Goal: Book appointment/travel/reservation

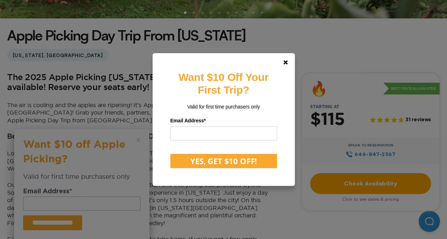
scroll to position [169, 0]
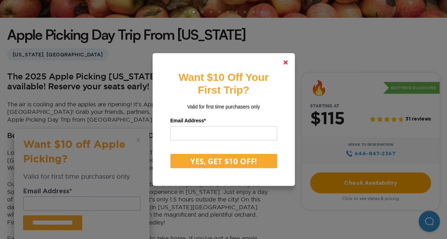
click at [287, 61] on polygon at bounding box center [285, 62] width 4 height 4
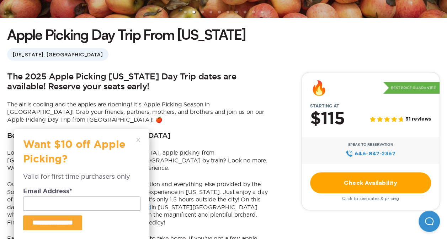
click at [140, 138] on div "**********" at bounding box center [81, 184] width 135 height 110
click at [139, 138] on div "**********" at bounding box center [81, 184] width 135 height 110
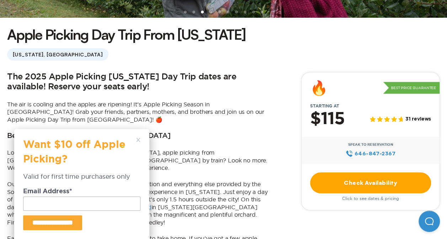
click at [134, 137] on div "**********" at bounding box center [81, 184] width 135 height 110
click at [138, 139] on polygon at bounding box center [138, 140] width 4 height 4
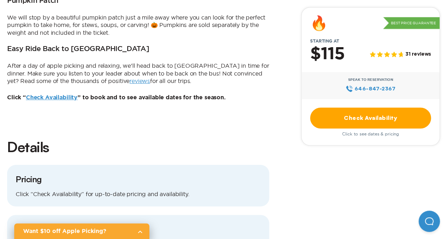
scroll to position [545, 0]
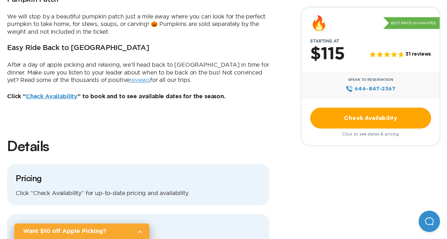
click at [58, 94] on link "Check Availability" at bounding box center [52, 97] width 52 height 6
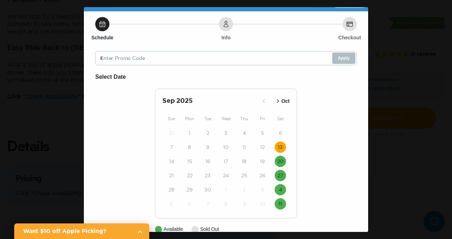
scroll to position [7, 0]
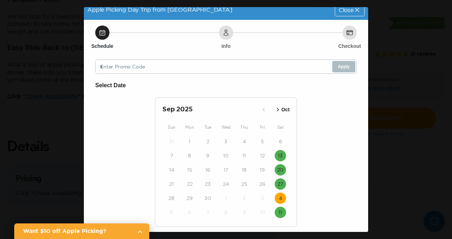
click at [279, 195] on time "4" at bounding box center [280, 198] width 3 height 7
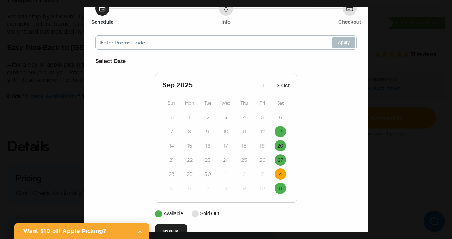
scroll to position [51, 0]
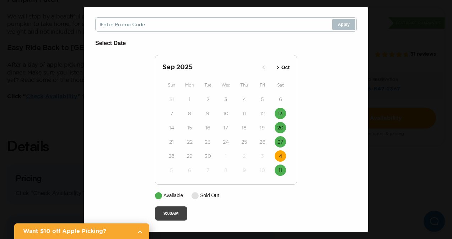
click at [174, 211] on button "9:00AM" at bounding box center [171, 214] width 32 height 14
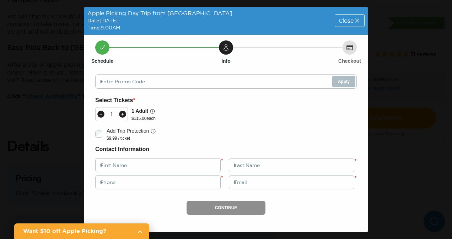
scroll to position [1, 0]
click at [354, 21] on icon at bounding box center [357, 20] width 7 height 7
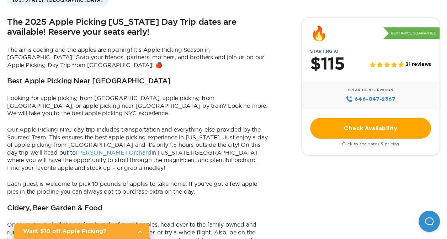
scroll to position [224, 0]
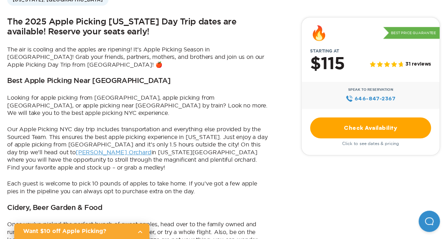
click at [76, 149] on link "[PERSON_NAME] Orchard" at bounding box center [114, 152] width 76 height 6
